Goal: Complete application form: Complete application form

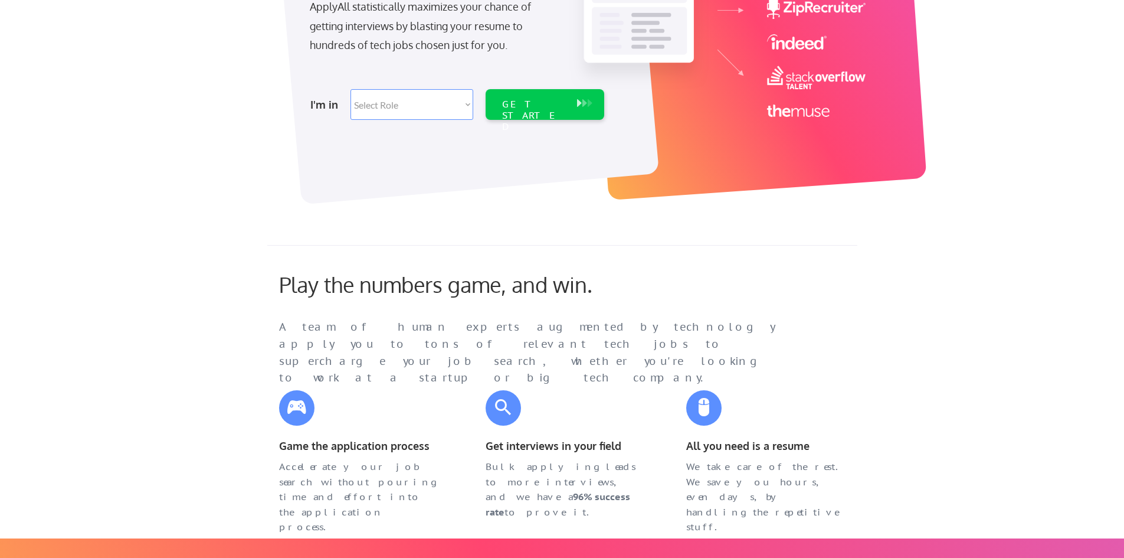
scroll to position [118, 0]
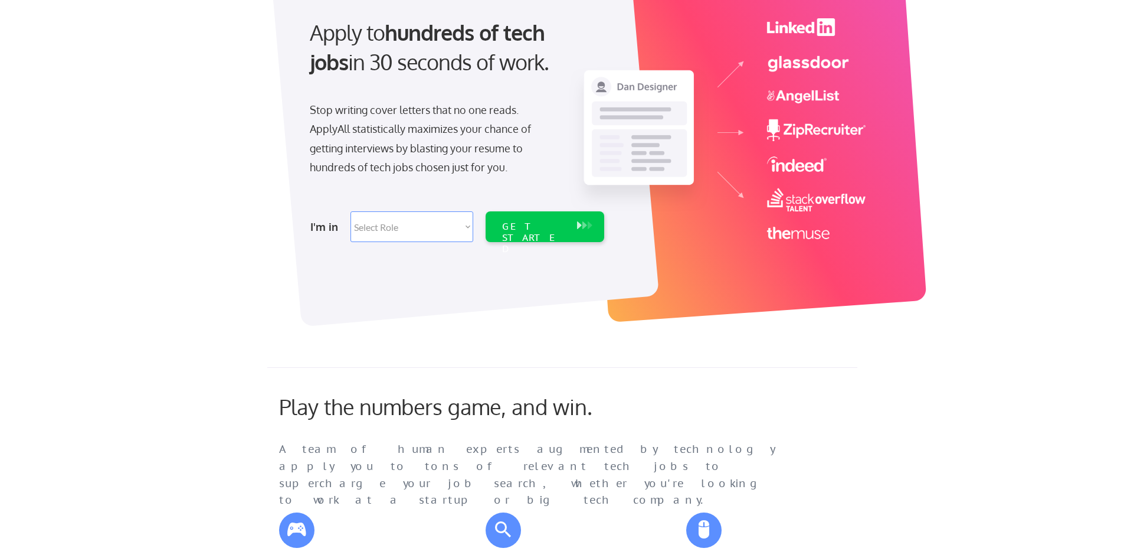
click at [465, 230] on select "Select Role Software Engineering Product Management Customer Success Sales UI/U…" at bounding box center [412, 226] width 123 height 31
select select ""hr_recruiting""
click at [351, 211] on select "Select Role Software Engineering Product Management Customer Success Sales UI/U…" at bounding box center [412, 226] width 123 height 31
select select ""hr_recruiting""
click at [533, 234] on div "GET STARTED" at bounding box center [533, 226] width 75 height 31
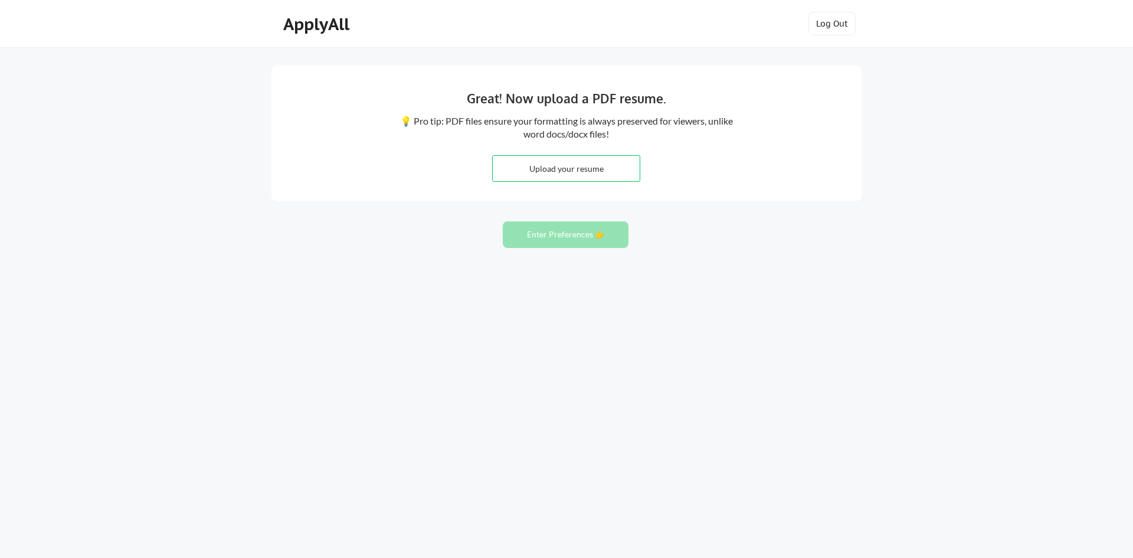
click at [587, 168] on input "file" at bounding box center [566, 168] width 147 height 25
type input "C:\fakepath\2025 [PERSON_NAME].pdf"
click at [577, 240] on button "Enter Preferences 👉" at bounding box center [566, 234] width 126 height 27
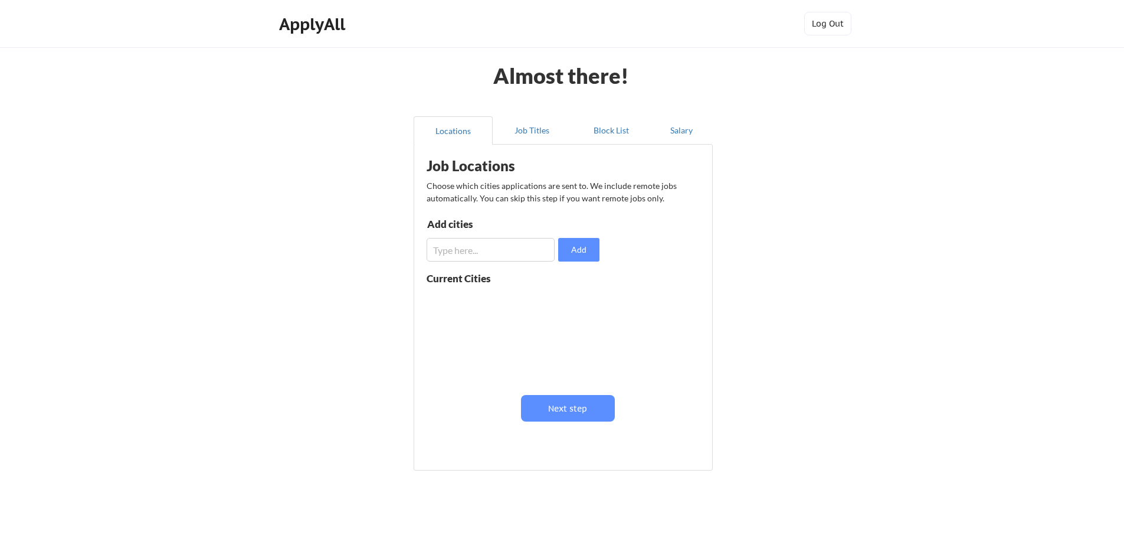
click at [528, 255] on input "input" at bounding box center [491, 250] width 128 height 24
click at [452, 279] on div "Current Cities" at bounding box center [472, 278] width 90 height 10
click at [508, 256] on input "input" at bounding box center [491, 250] width 128 height 24
type input "Hartford CT"
click at [583, 248] on button "Add" at bounding box center [578, 250] width 41 height 24
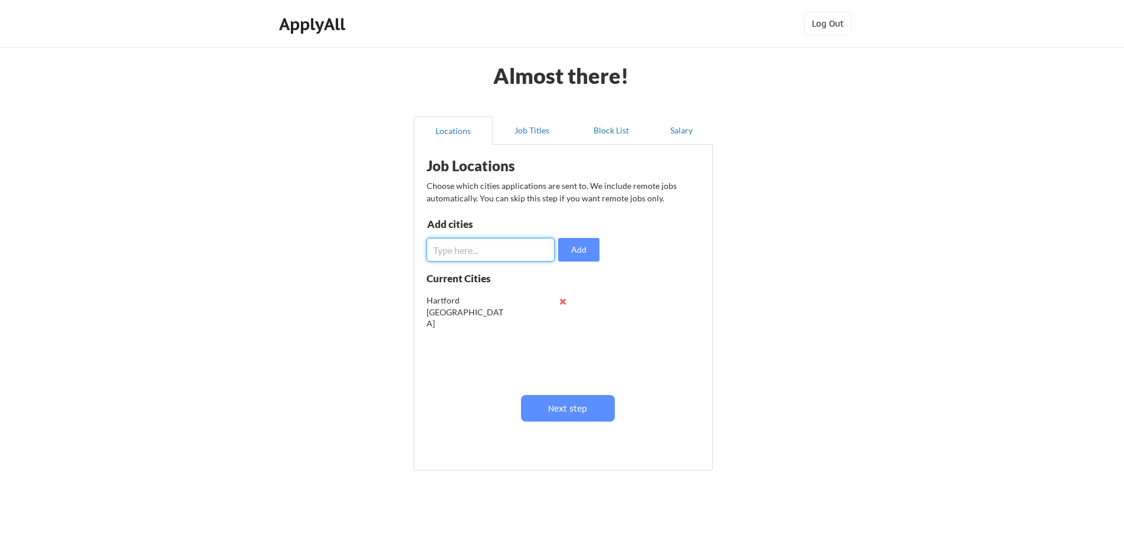
click at [508, 253] on input "input" at bounding box center [491, 250] width 128 height 24
type input "Springfield MA"
click at [584, 248] on button "Add" at bounding box center [578, 250] width 41 height 24
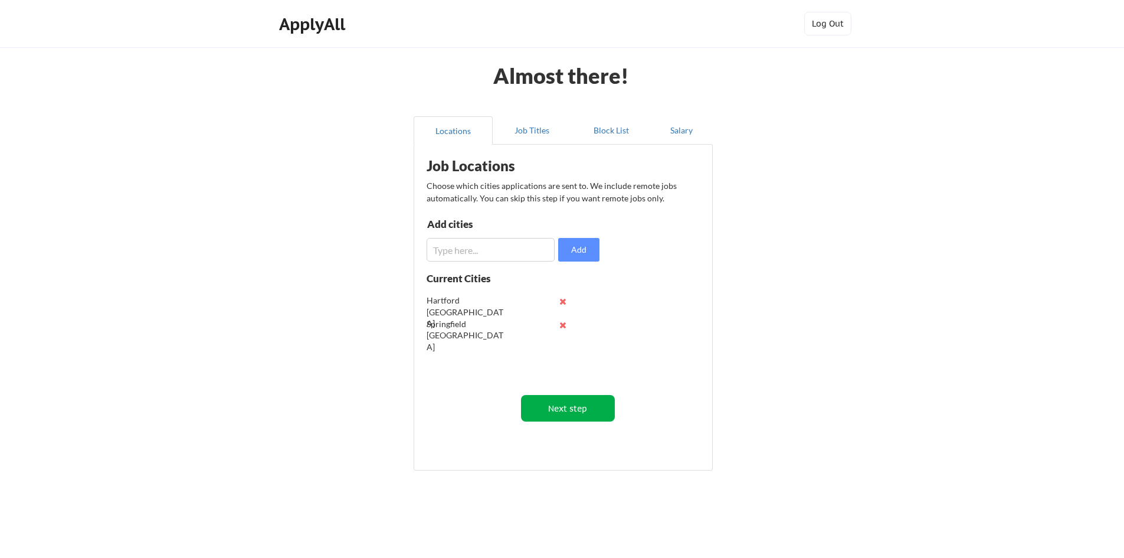
click at [586, 407] on button "Next step" at bounding box center [568, 408] width 94 height 27
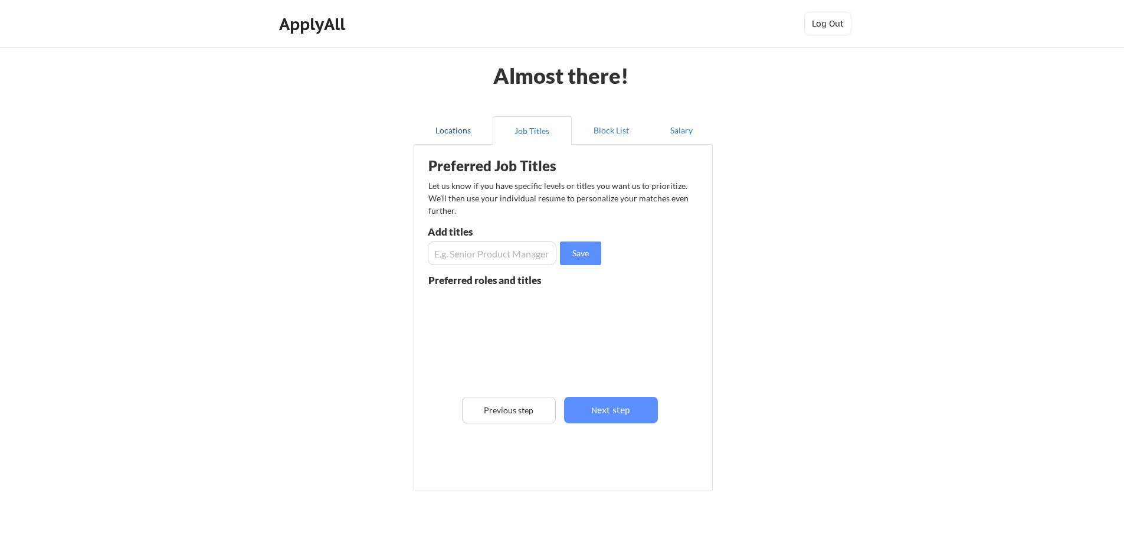
click at [449, 126] on button "Locations" at bounding box center [453, 130] width 79 height 28
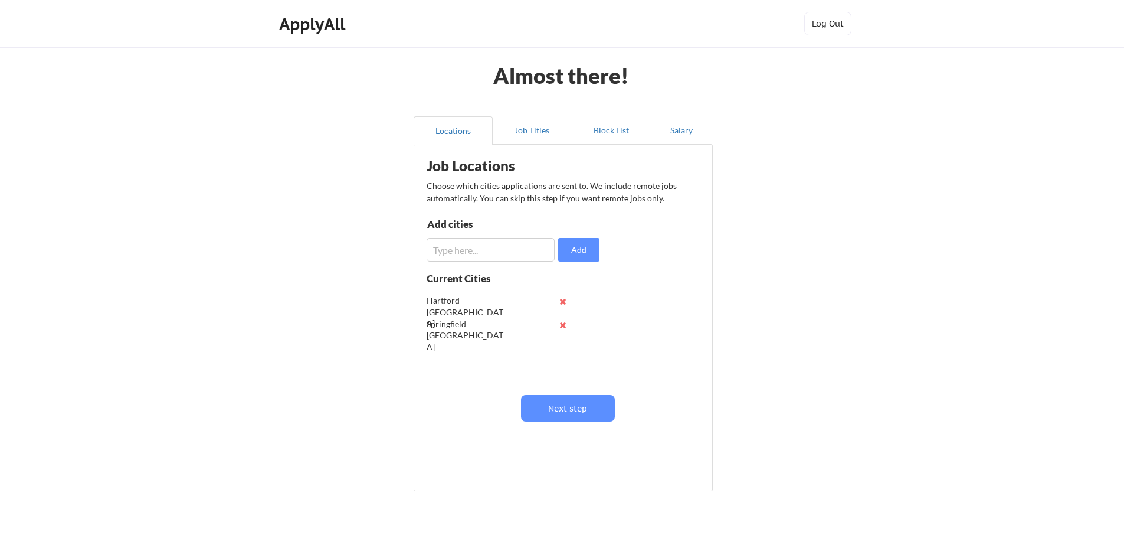
click at [510, 248] on input "input" at bounding box center [491, 250] width 128 height 24
type input "r"
type input "Remote"
click at [594, 244] on button "Add" at bounding box center [578, 250] width 41 height 24
click at [584, 405] on button "Next step" at bounding box center [568, 408] width 94 height 27
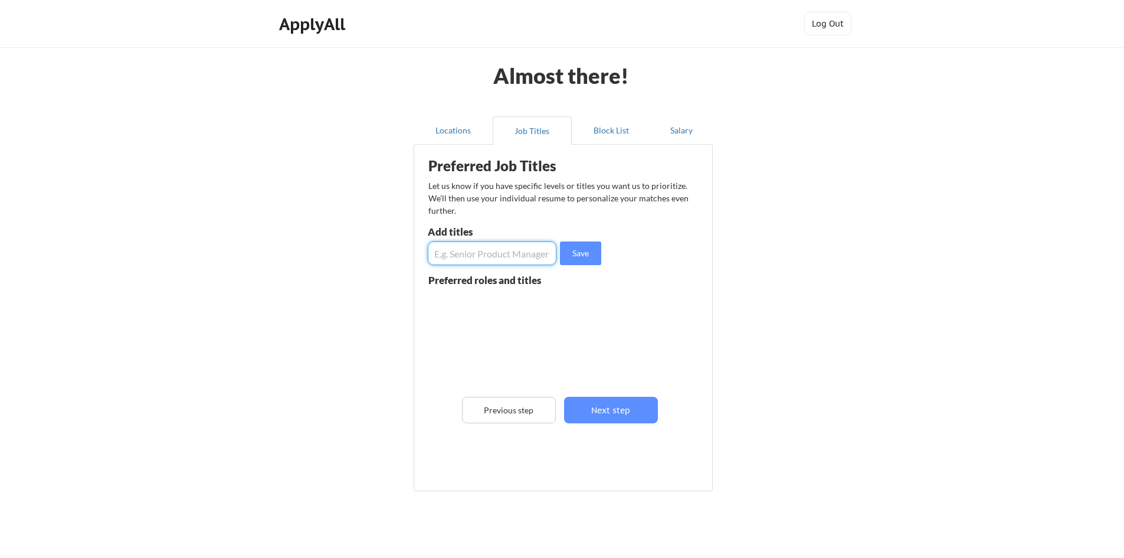
click at [483, 256] on input "input" at bounding box center [492, 253] width 129 height 24
type input "Talent Acquisition Manager"
click at [587, 253] on button "Save" at bounding box center [580, 253] width 41 height 24
click at [515, 251] on input "input" at bounding box center [492, 253] width 129 height 24
type input "Recruitment Manager"
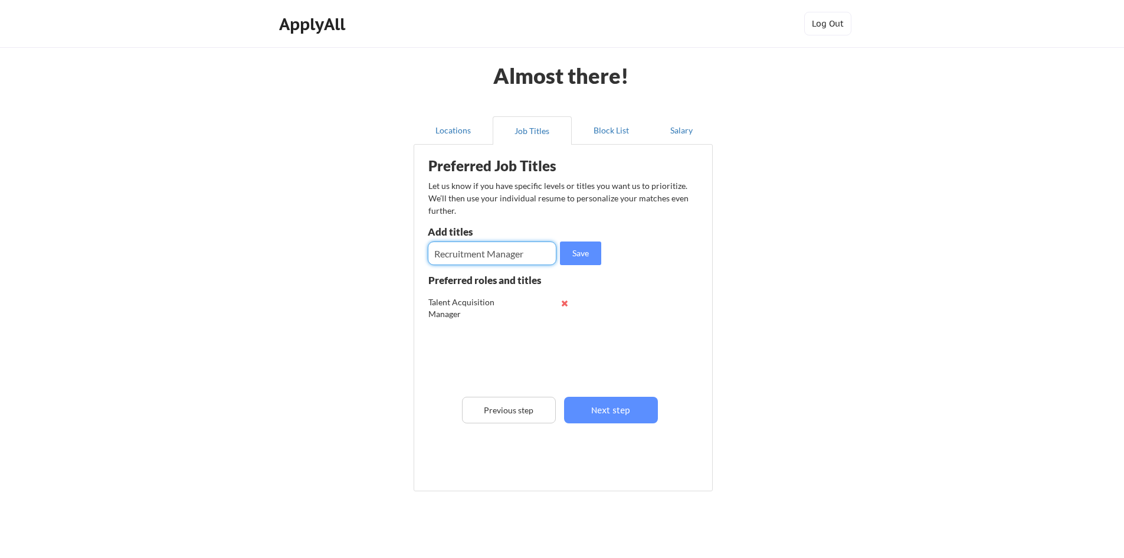
click at [598, 259] on button "Save" at bounding box center [580, 253] width 41 height 24
click at [560, 241] on button "Save" at bounding box center [580, 253] width 41 height 24
click at [518, 252] on input "input" at bounding box center [492, 253] width 129 height 24
type input "Recruitment Director"
click at [596, 257] on button "Save" at bounding box center [580, 253] width 41 height 24
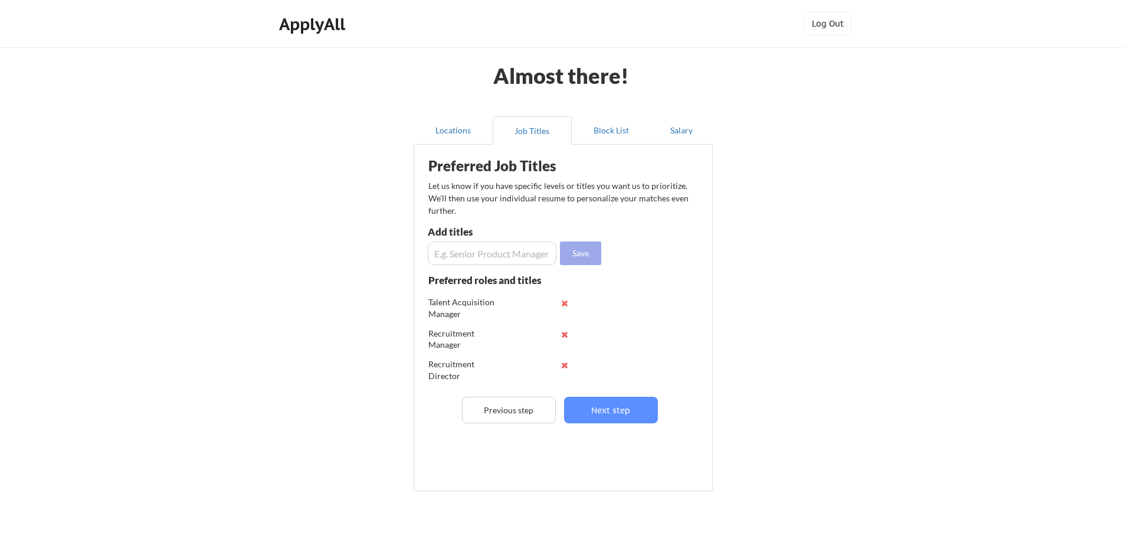
click at [560, 241] on button "Save" at bounding box center [580, 253] width 41 height 24
click at [529, 249] on input "input" at bounding box center [492, 253] width 129 height 24
type input "Talent Acquisition Director"
click at [590, 255] on button "Save" at bounding box center [580, 253] width 41 height 24
click at [616, 409] on button "Next step" at bounding box center [611, 410] width 94 height 27
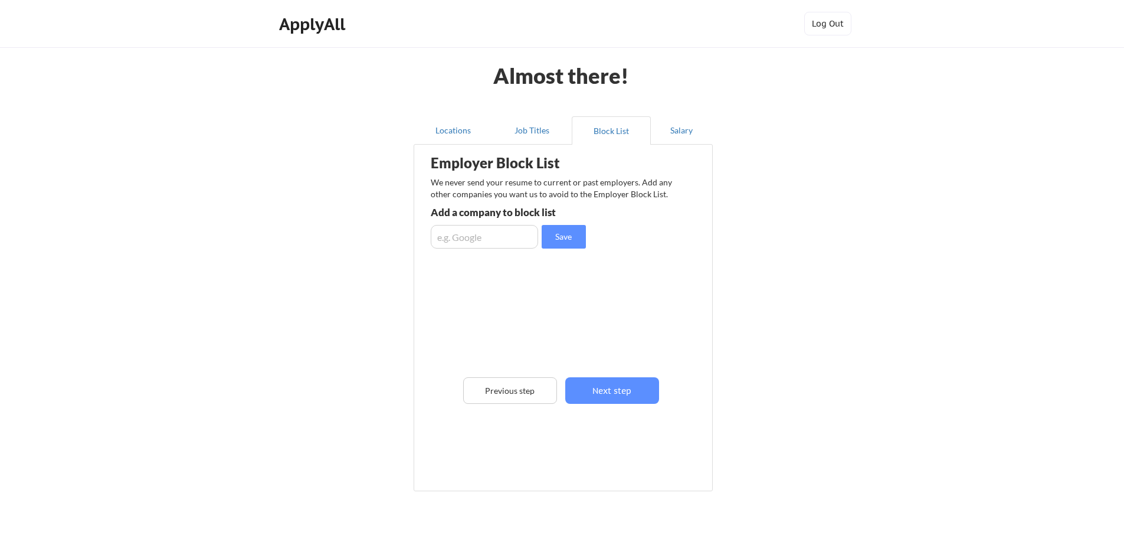
click at [480, 234] on input "input" at bounding box center [484, 237] width 107 height 24
type input "Eppendorf"
click at [565, 230] on button "Save" at bounding box center [564, 237] width 44 height 24
click at [633, 394] on button "Next step" at bounding box center [612, 390] width 94 height 27
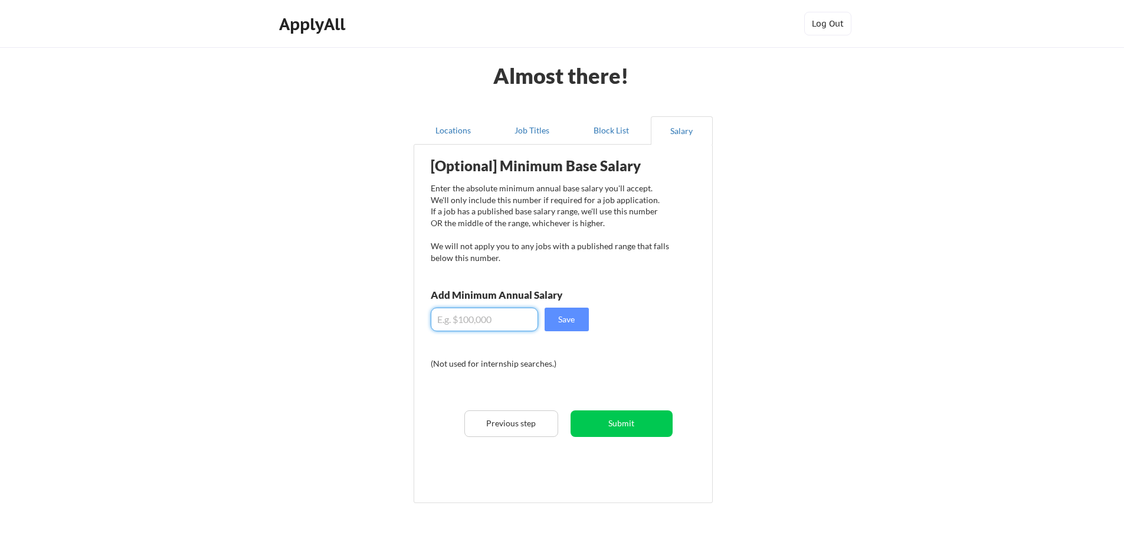
click at [466, 313] on input "input" at bounding box center [484, 320] width 107 height 24
type input "$140,000"
click at [567, 325] on button "Save" at bounding box center [567, 320] width 44 height 24
click at [650, 426] on button "Submit" at bounding box center [622, 423] width 102 height 27
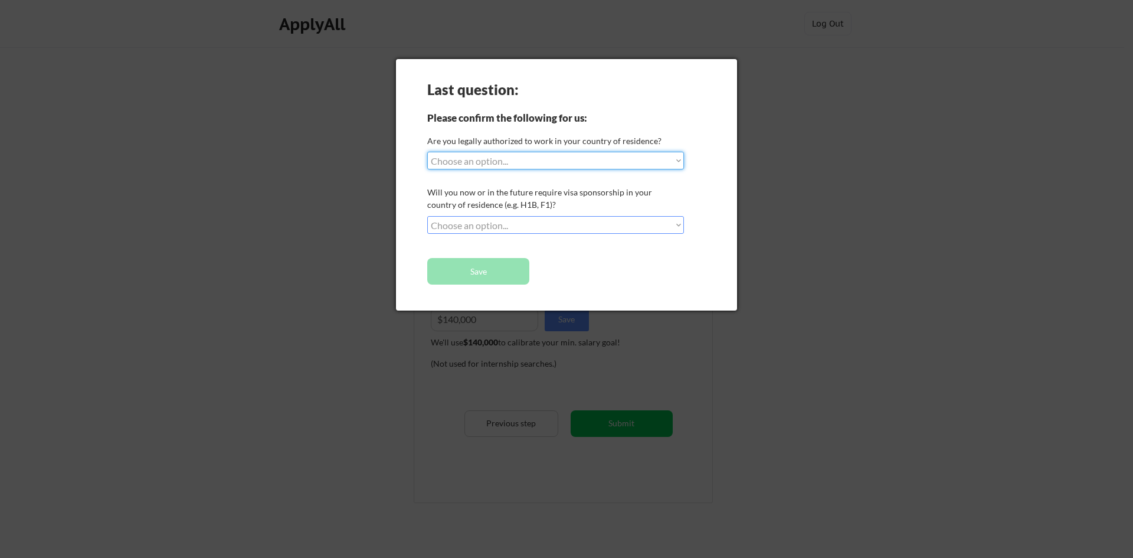
click at [625, 165] on select "Choose an option... Yes, I am a US Citizen Yes, I am a Canadian Citizen Yes, I …" at bounding box center [555, 161] width 257 height 18
select select ""yes__i_am_a_us_citizen""
click at [427, 152] on select "Choose an option... Yes, I am a US Citizen Yes, I am a Canadian Citizen Yes, I …" at bounding box center [555, 161] width 257 height 18
click at [559, 222] on select "Choose an option... No, I will not need sponsorship Yes, I will need sponsorship" at bounding box center [555, 225] width 257 height 18
click at [427, 216] on select "Choose an option... No, I will not need sponsorship Yes, I will need sponsorship" at bounding box center [555, 225] width 257 height 18
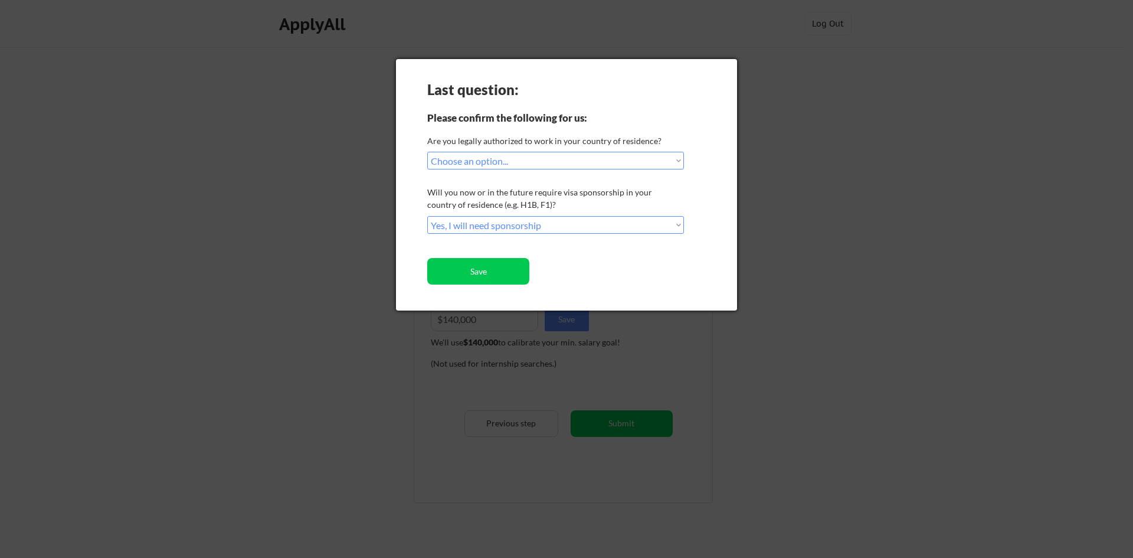
click at [521, 228] on select "Choose an option... No, I will not need sponsorship Yes, I will need sponsorship" at bounding box center [555, 225] width 257 height 18
select select ""no__i_will_not_need_sponsorship""
click at [427, 216] on select "Choose an option... No, I will not need sponsorship Yes, I will need sponsorship" at bounding box center [555, 225] width 257 height 18
click at [502, 274] on button "Save" at bounding box center [478, 271] width 102 height 27
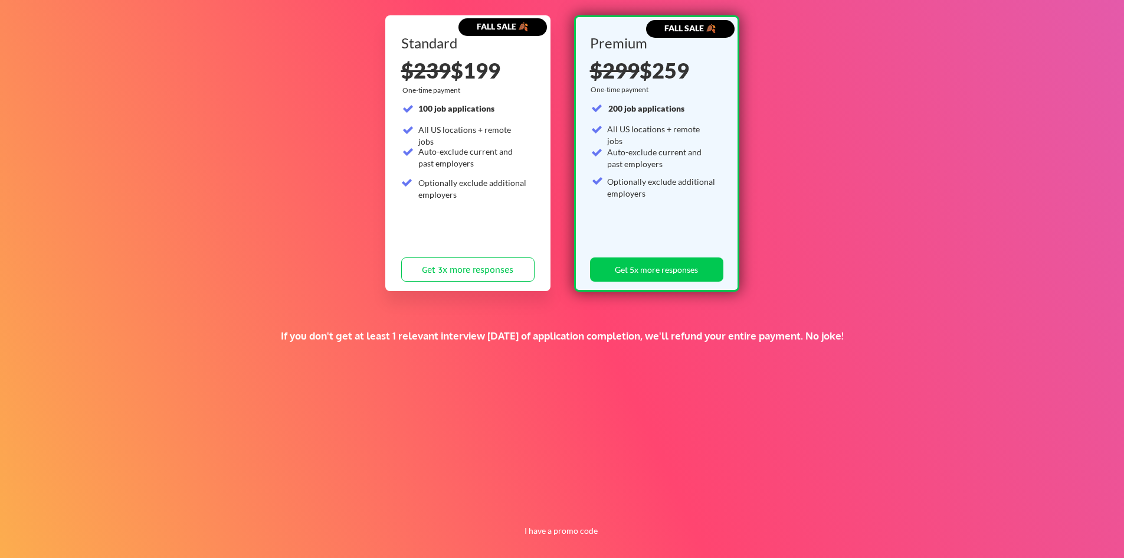
scroll to position [135, 0]
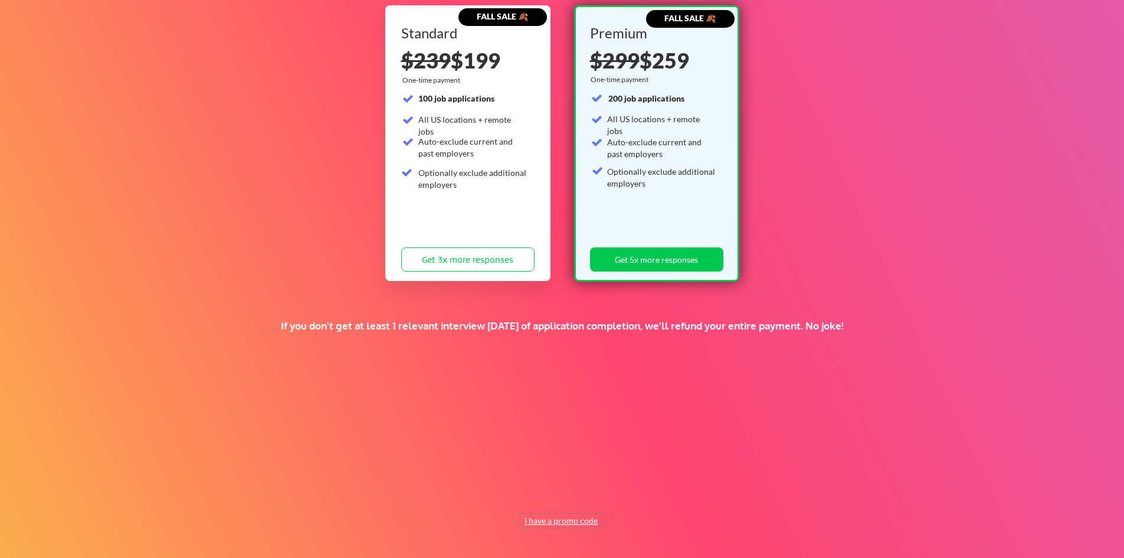
click at [546, 521] on button "I have a promo code" at bounding box center [561, 521] width 87 height 14
click at [527, 486] on input "input" at bounding box center [532, 493] width 109 height 24
type input "TIMEISMONEY"
click at [615, 492] on button "Submit" at bounding box center [624, 493] width 62 height 24
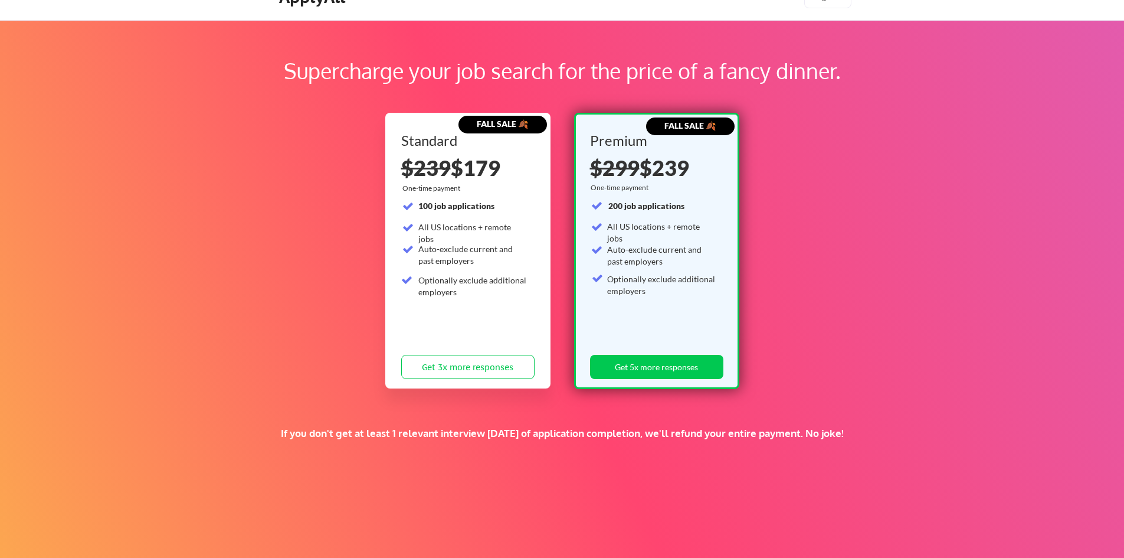
scroll to position [0, 0]
